Goal: Task Accomplishment & Management: Complete application form

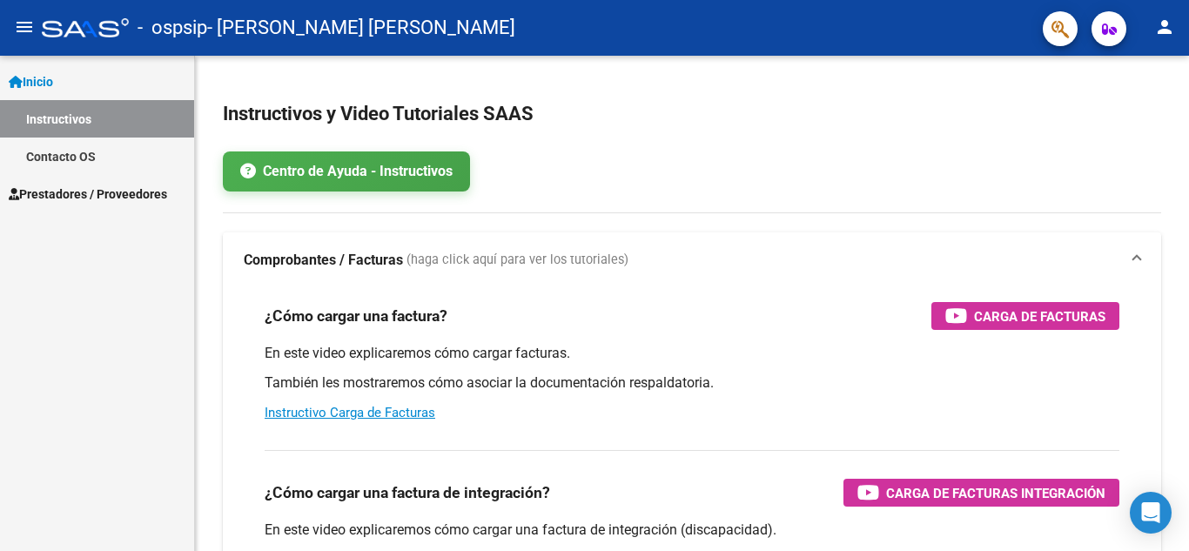
click at [102, 198] on span "Prestadores / Proveedores" at bounding box center [88, 194] width 158 height 19
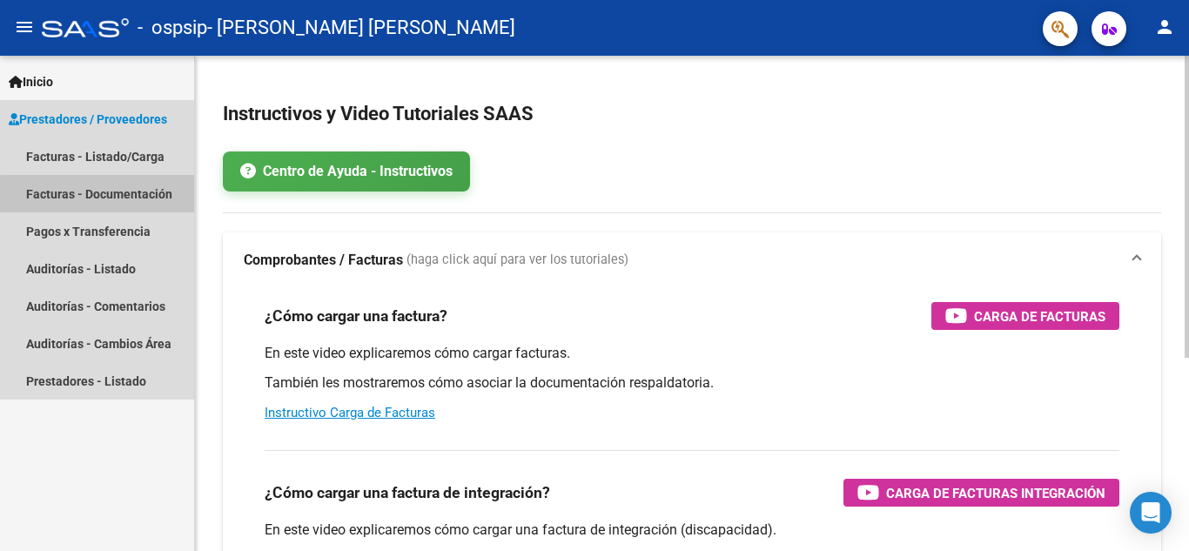
drag, startPoint x: 124, startPoint y: 197, endPoint x: 212, endPoint y: 282, distance: 123.1
click at [124, 198] on link "Facturas - Documentación" at bounding box center [97, 193] width 194 height 37
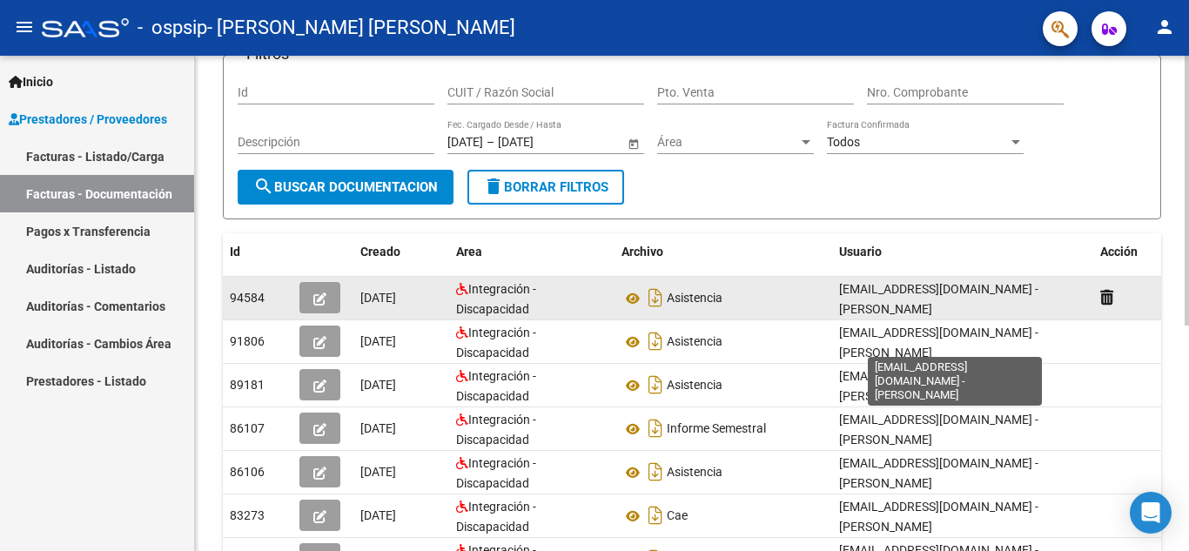
scroll to position [174, 0]
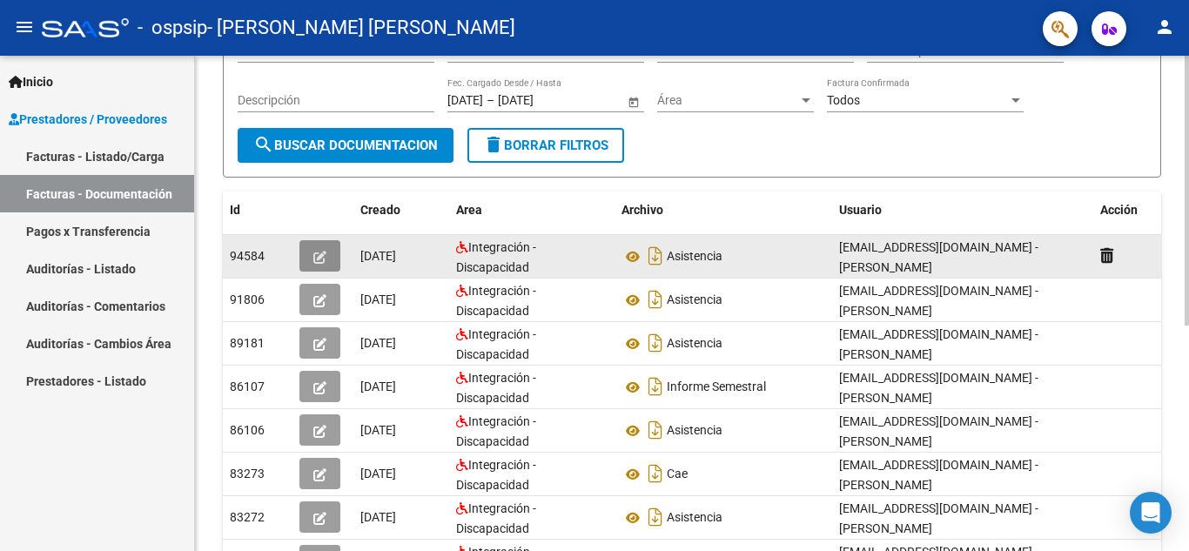
click at [322, 257] on icon "button" at bounding box center [319, 257] width 13 height 13
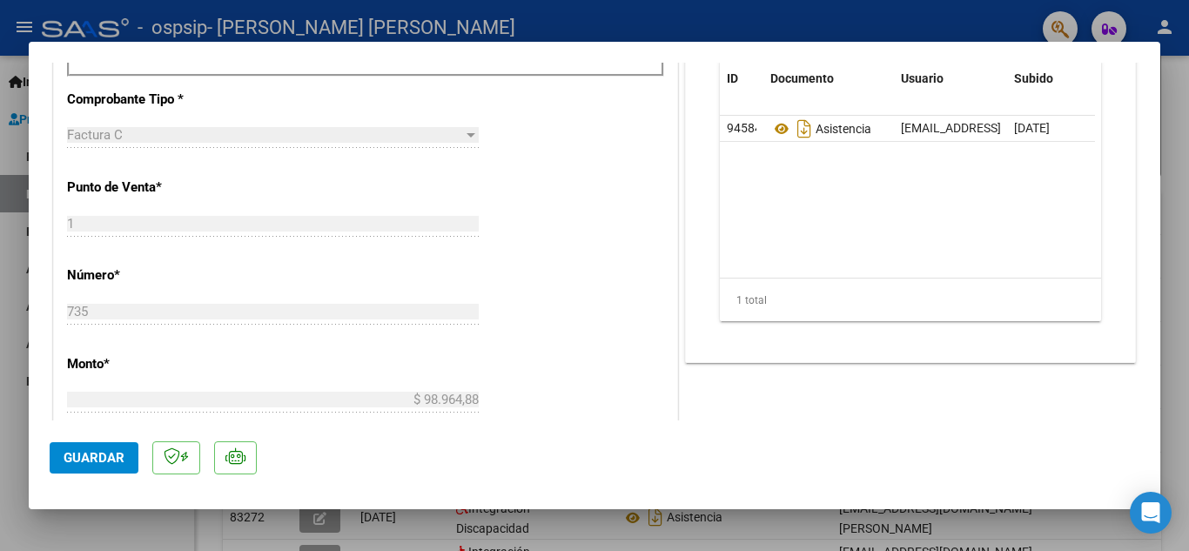
scroll to position [609, 0]
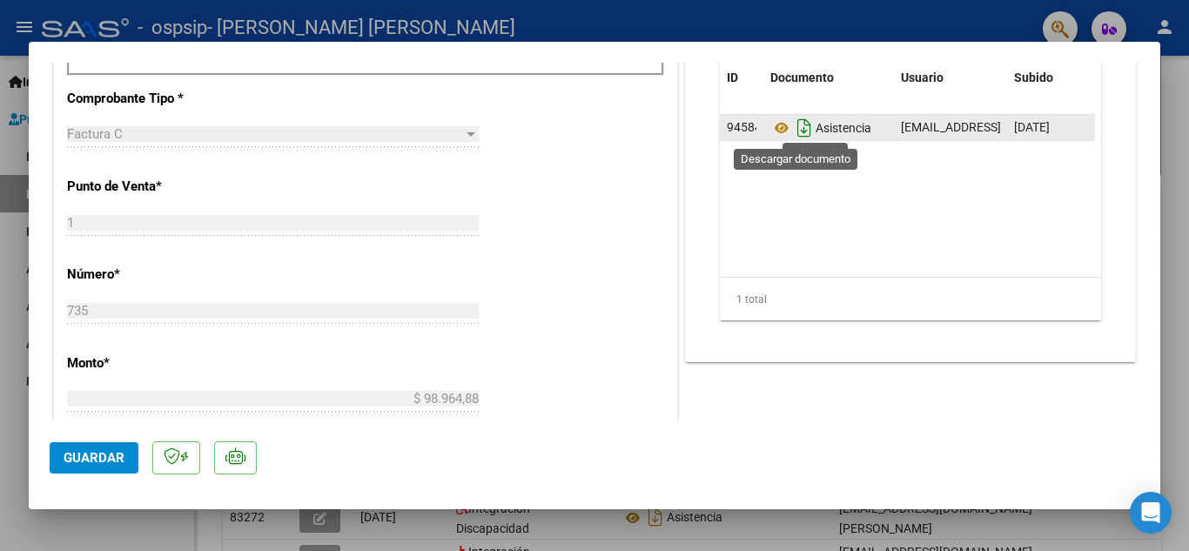
click at [799, 128] on icon "Descargar documento" at bounding box center [804, 128] width 23 height 28
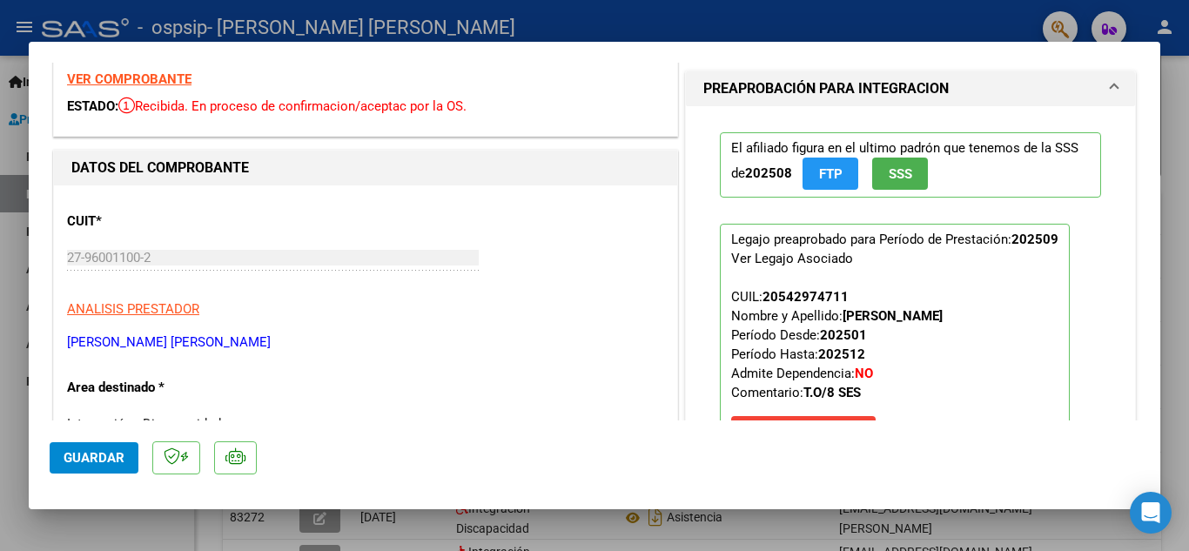
scroll to position [261, 0]
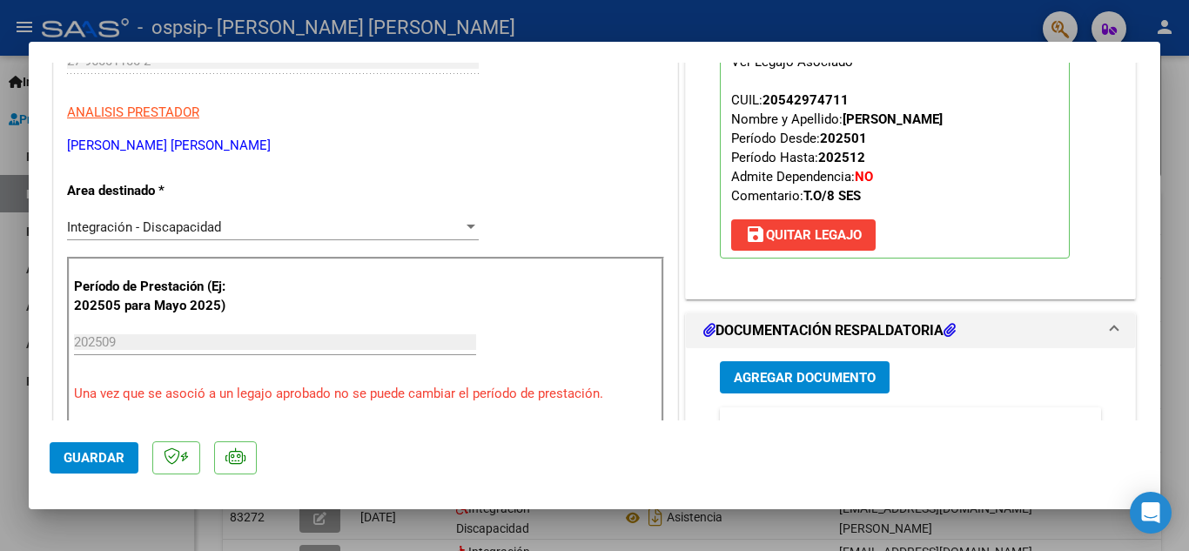
click at [1036, 331] on mat-panel-title "DOCUMENTACIÓN RESPALDATORIA" at bounding box center [899, 330] width 393 height 21
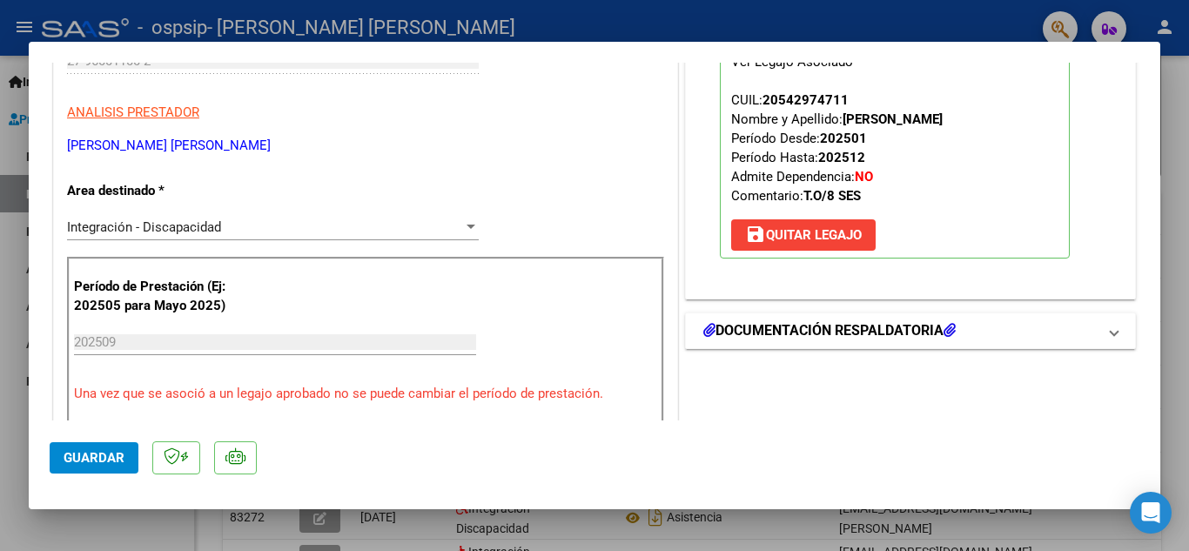
click at [1036, 331] on mat-panel-title "DOCUMENTACIÓN RESPALDATORIA" at bounding box center [899, 330] width 393 height 21
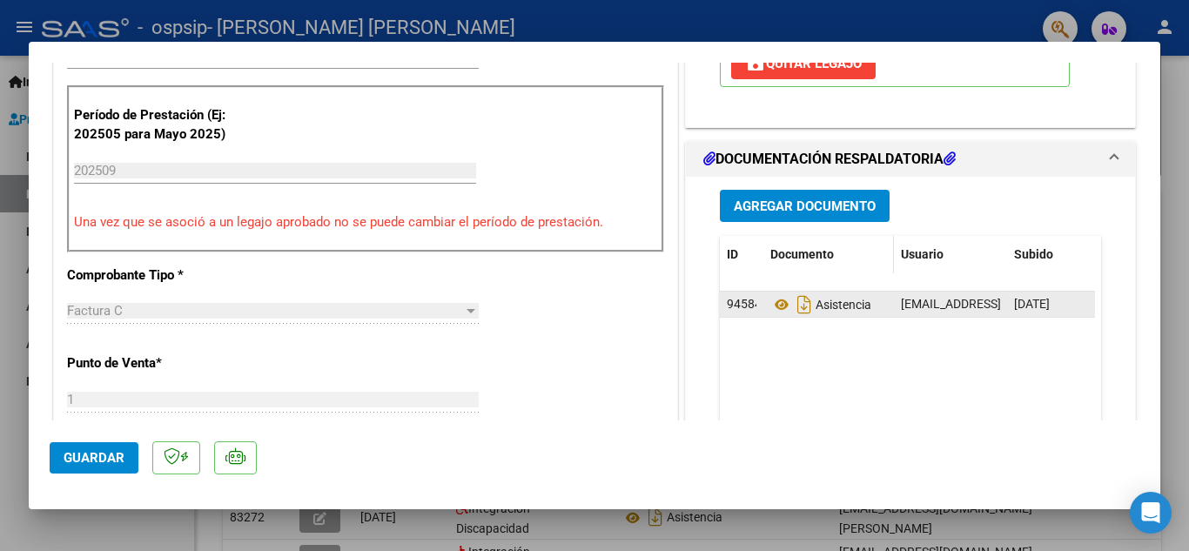
scroll to position [440, 0]
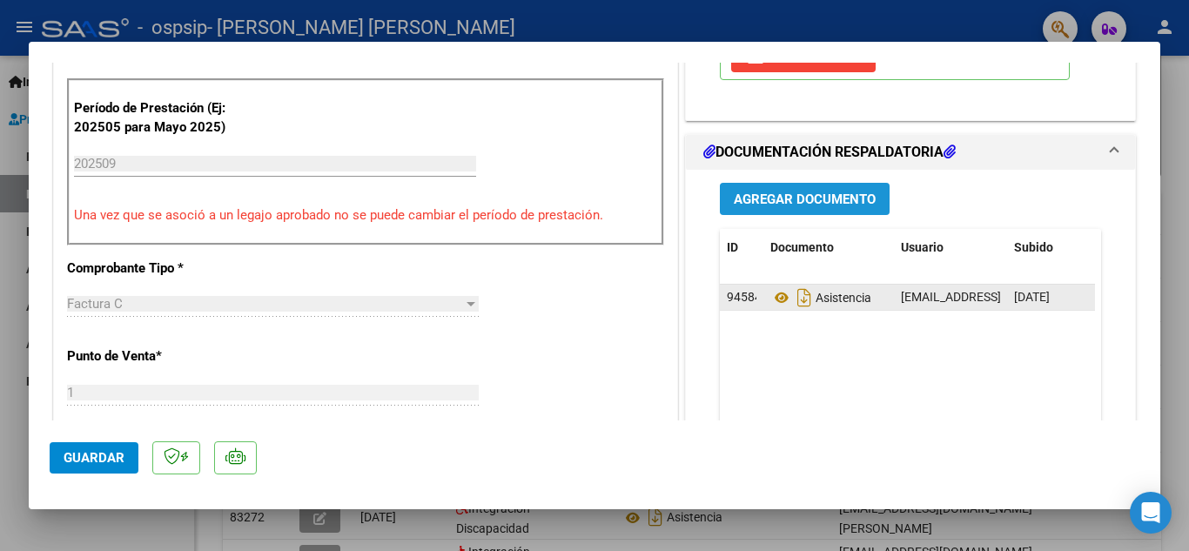
click at [806, 199] on span "Agregar Documento" at bounding box center [805, 200] width 142 height 16
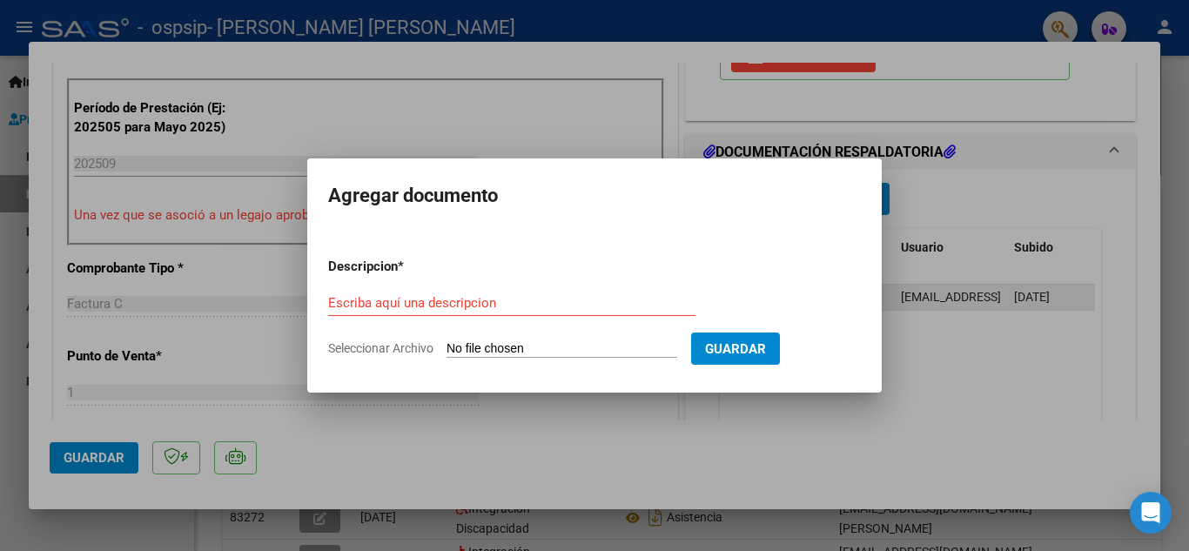
click at [840, 435] on div at bounding box center [594, 275] width 1189 height 551
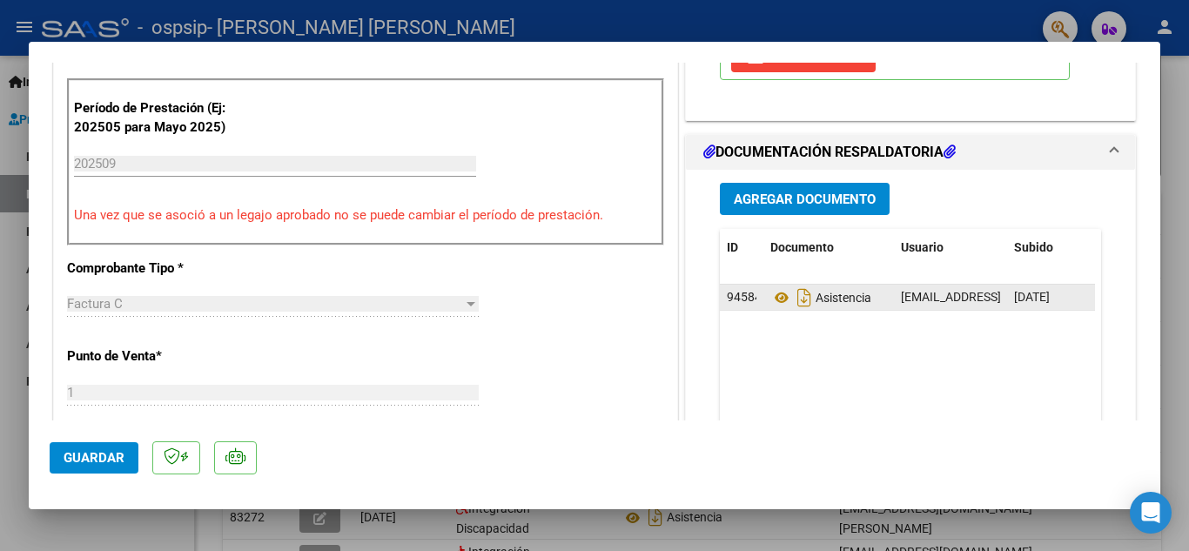
click at [816, 180] on div "Agregar Documento ID Documento Usuario Subido Acción 94584 Asistencia [EMAIL_AD…" at bounding box center [910, 343] width 407 height 347
click at [813, 194] on span "Agregar Documento" at bounding box center [805, 200] width 142 height 16
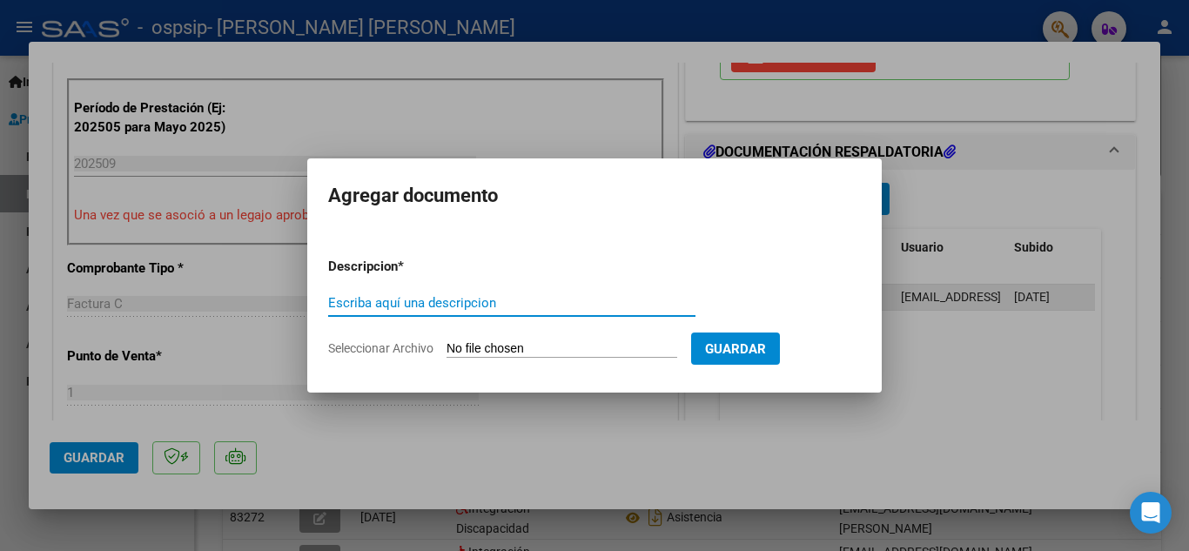
click at [759, 439] on div at bounding box center [594, 275] width 1189 height 551
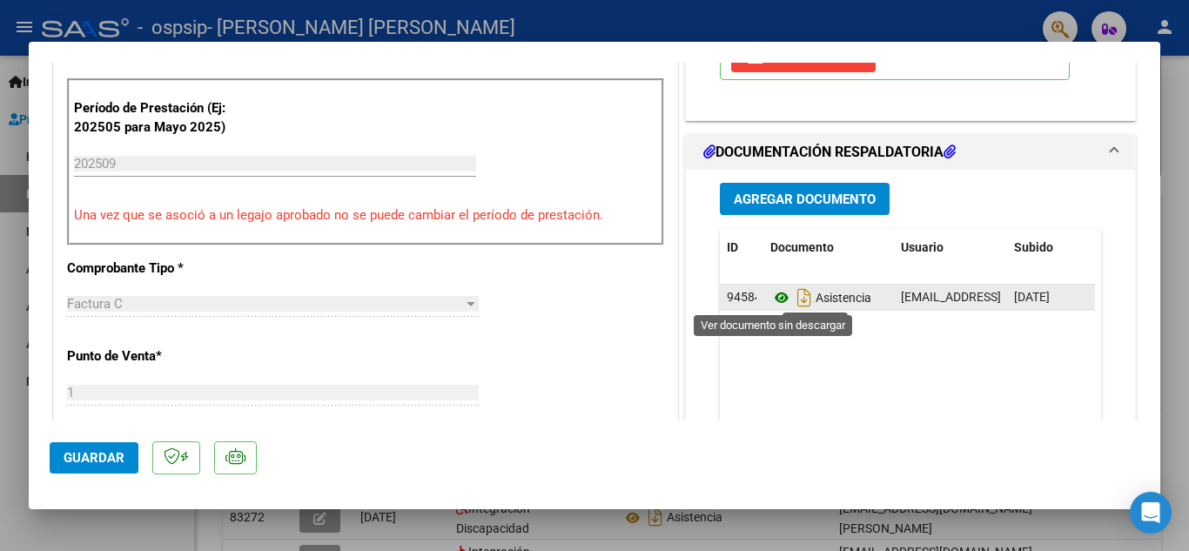
click at [770, 292] on icon at bounding box center [781, 297] width 23 height 21
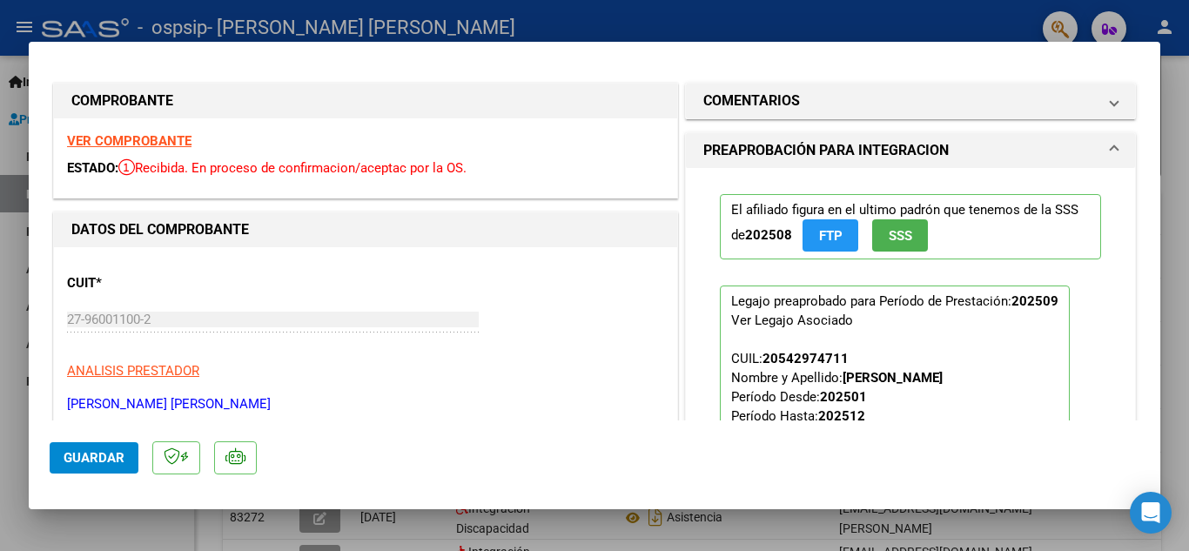
scroll to position [0, 0]
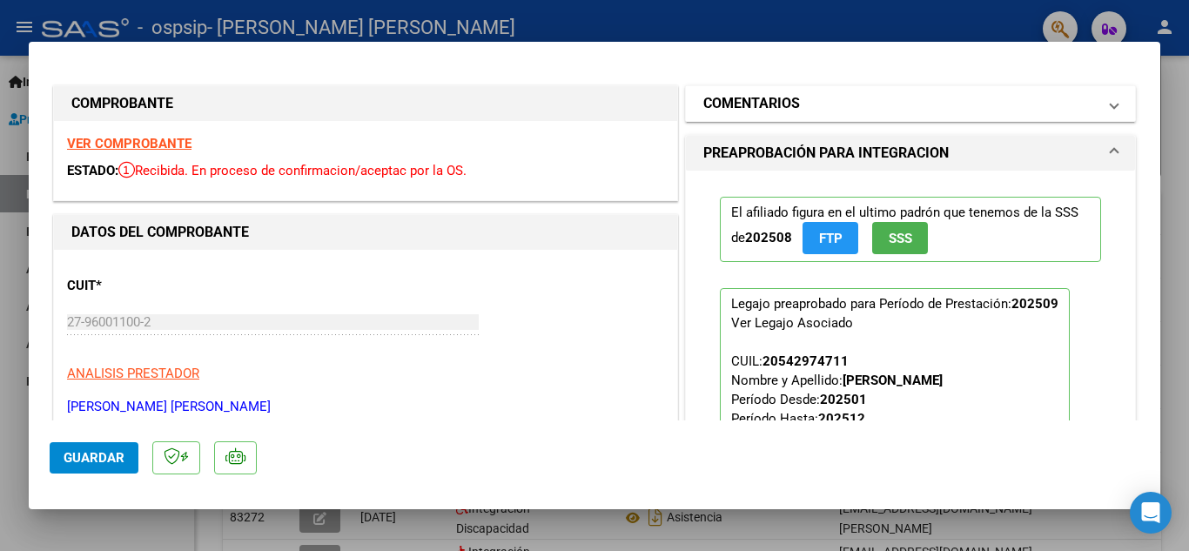
click at [1034, 101] on mat-panel-title "COMENTARIOS" at bounding box center [899, 103] width 393 height 21
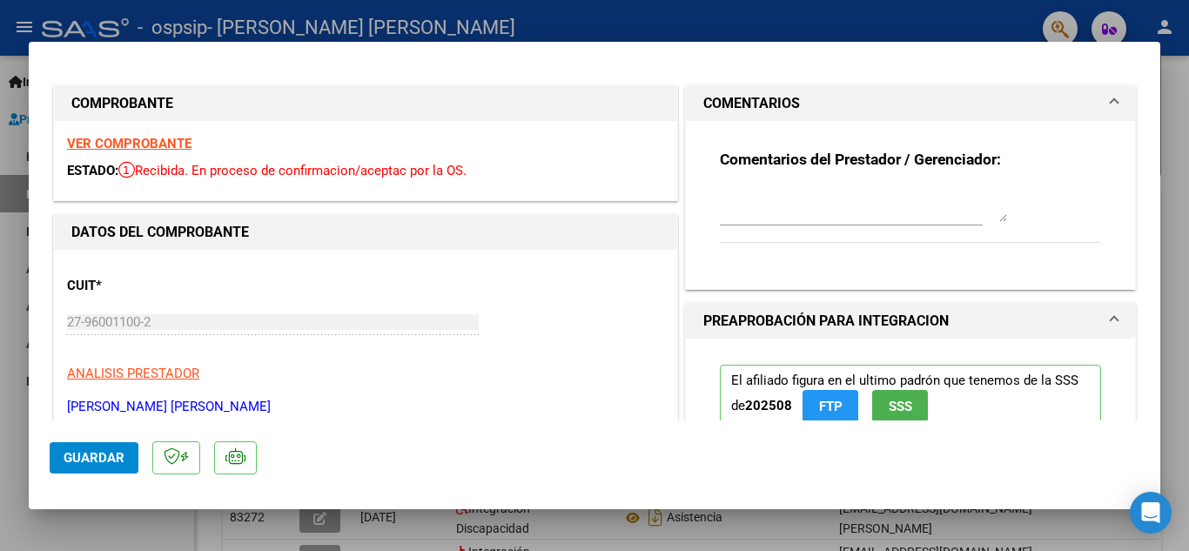
click at [1034, 101] on mat-panel-title "COMENTARIOS" at bounding box center [899, 103] width 393 height 21
